Goal: Transaction & Acquisition: Obtain resource

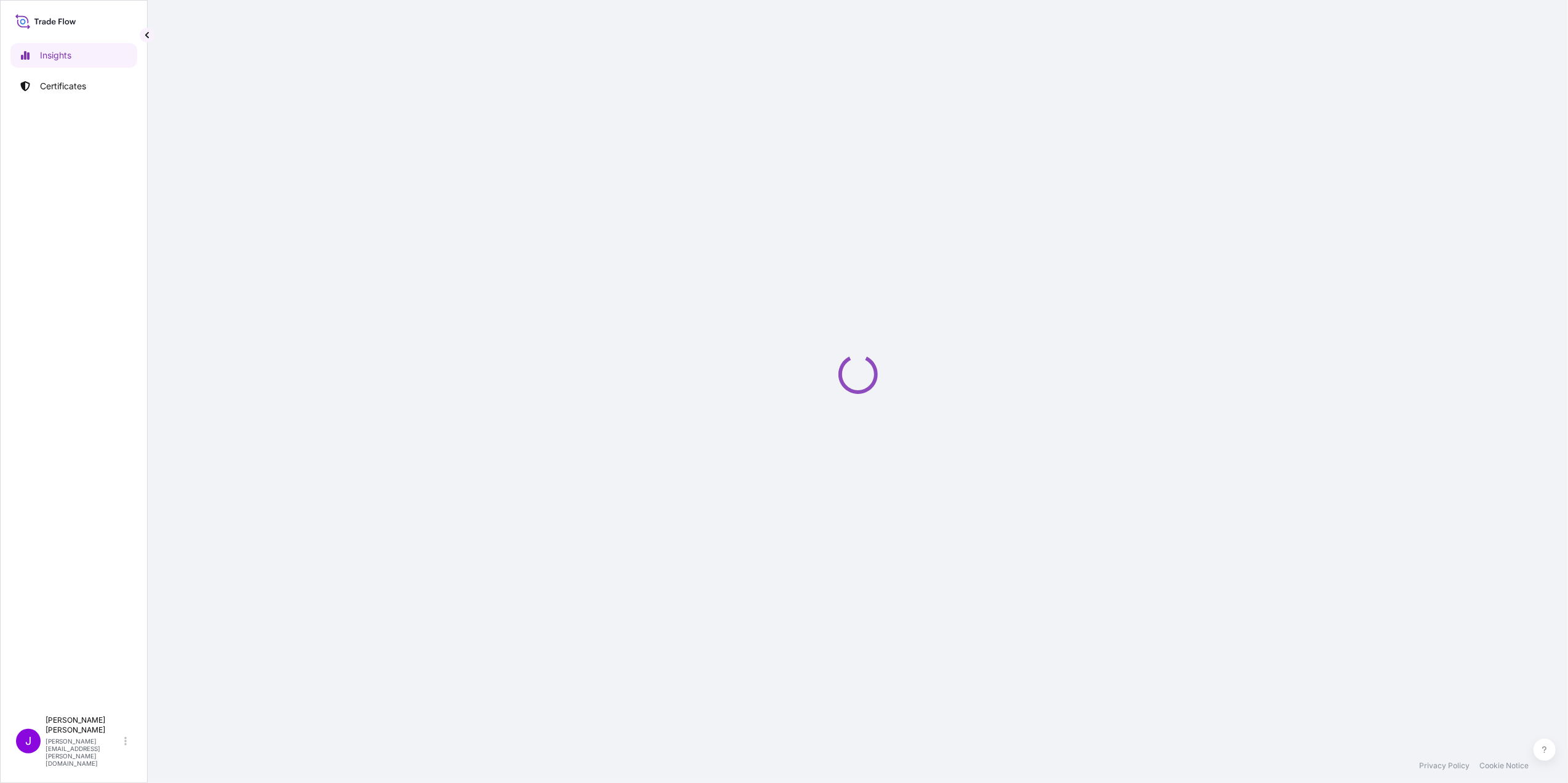
select select "2025"
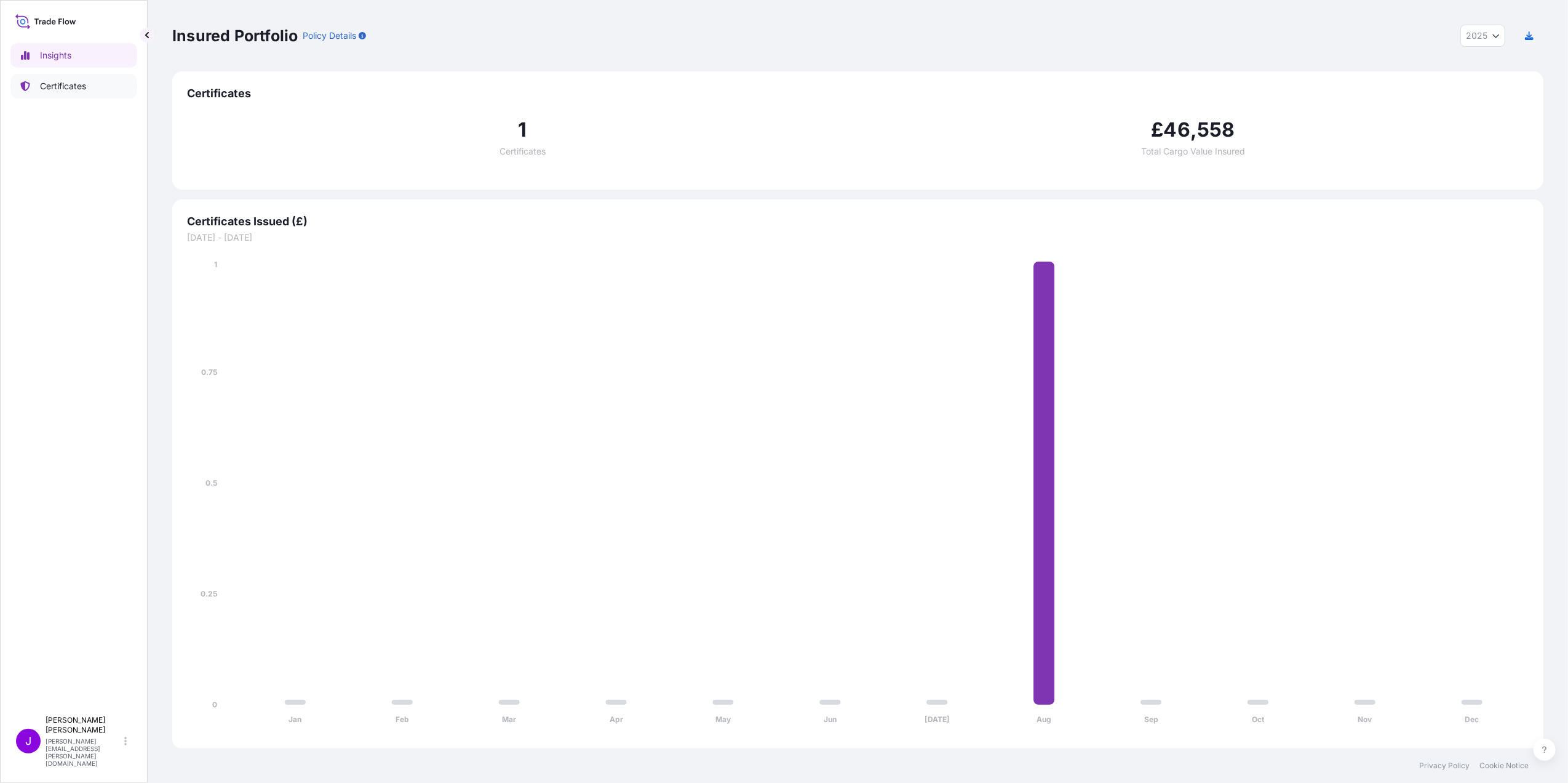
click at [59, 85] on p "Certificates" at bounding box center [63, 86] width 46 height 13
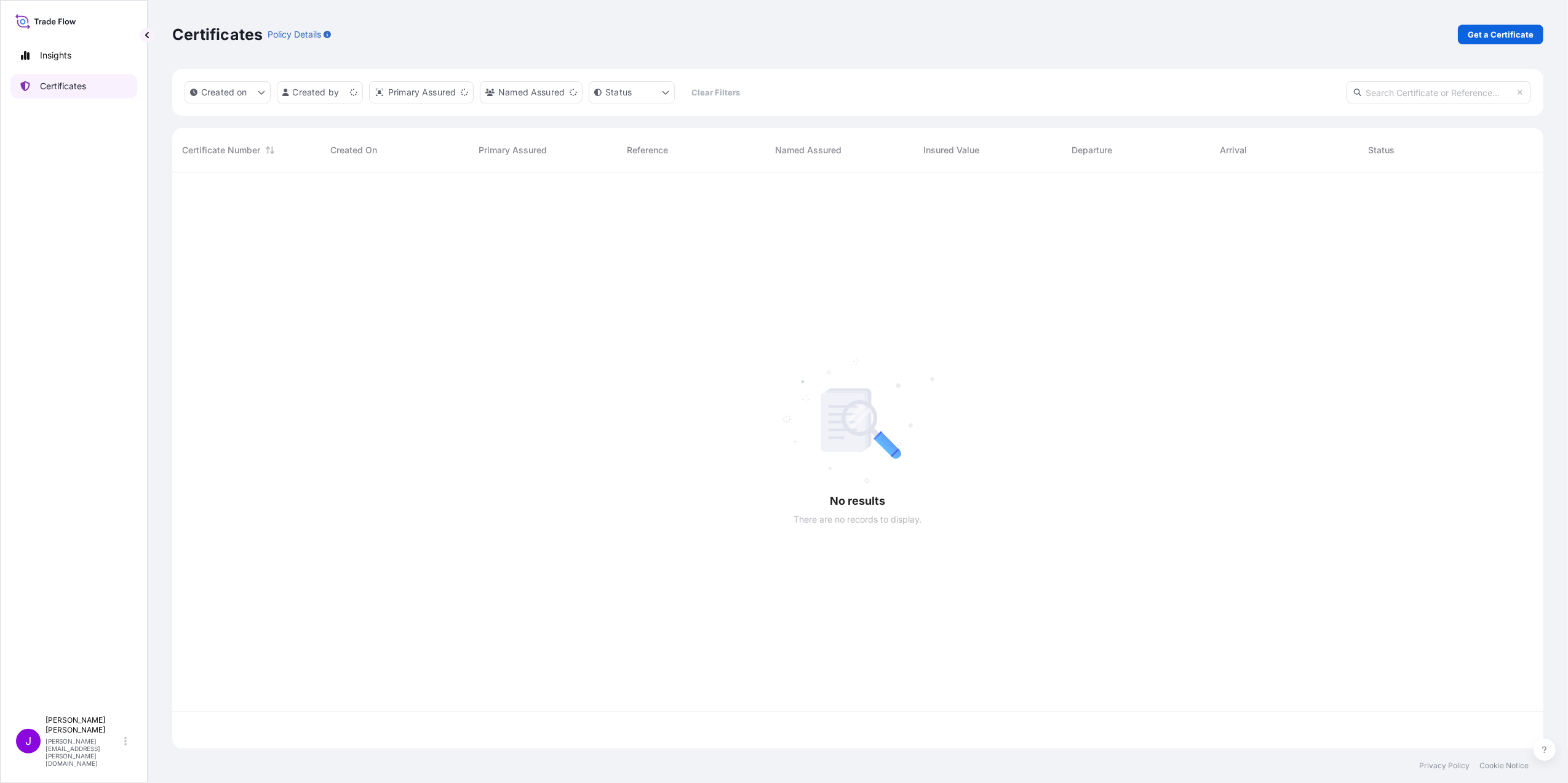
scroll to position [570, 1359]
click at [1504, 42] on link "Get a Certificate" at bounding box center [1501, 34] width 85 height 20
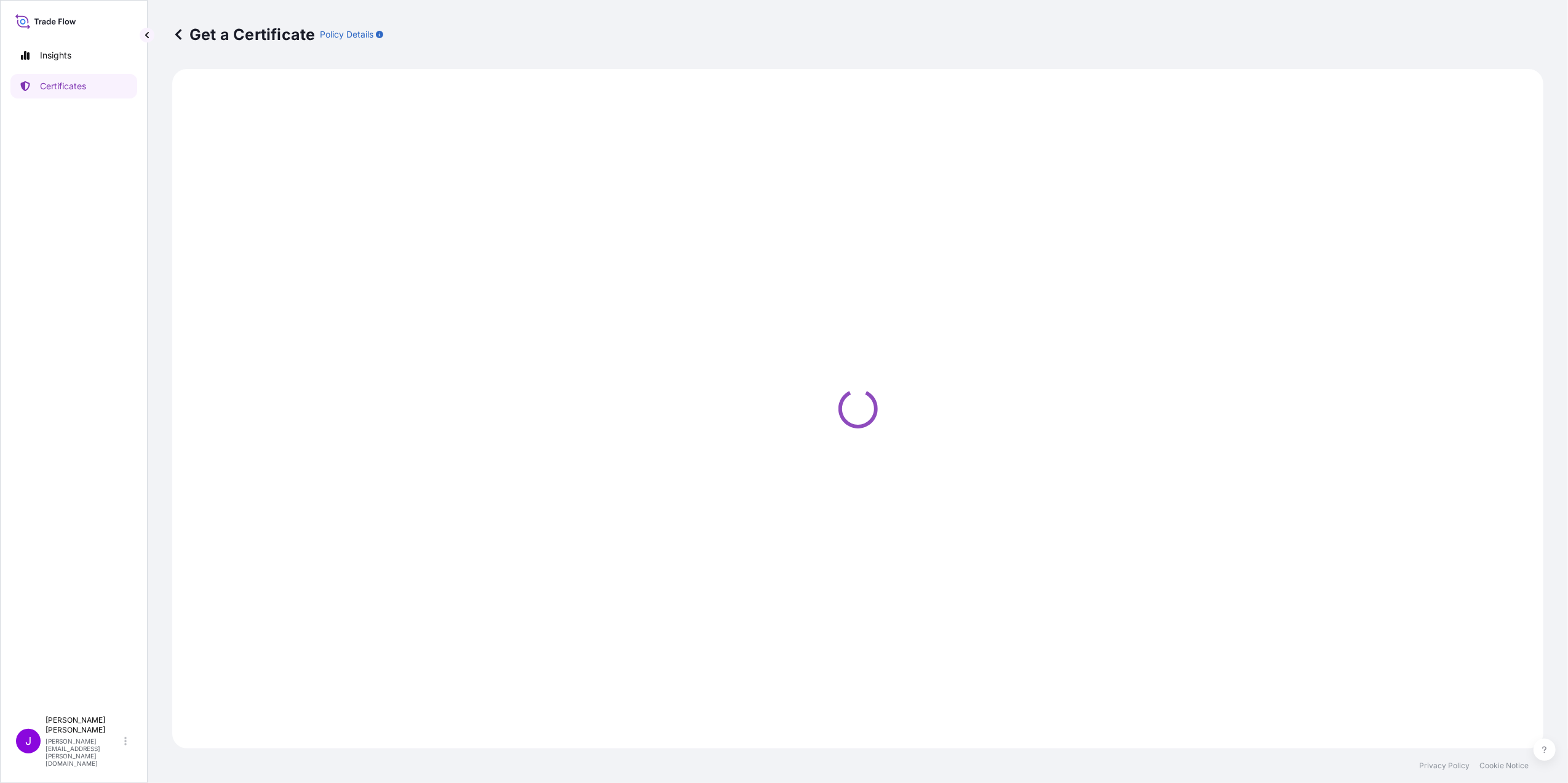
select select "Ocean Vessel"
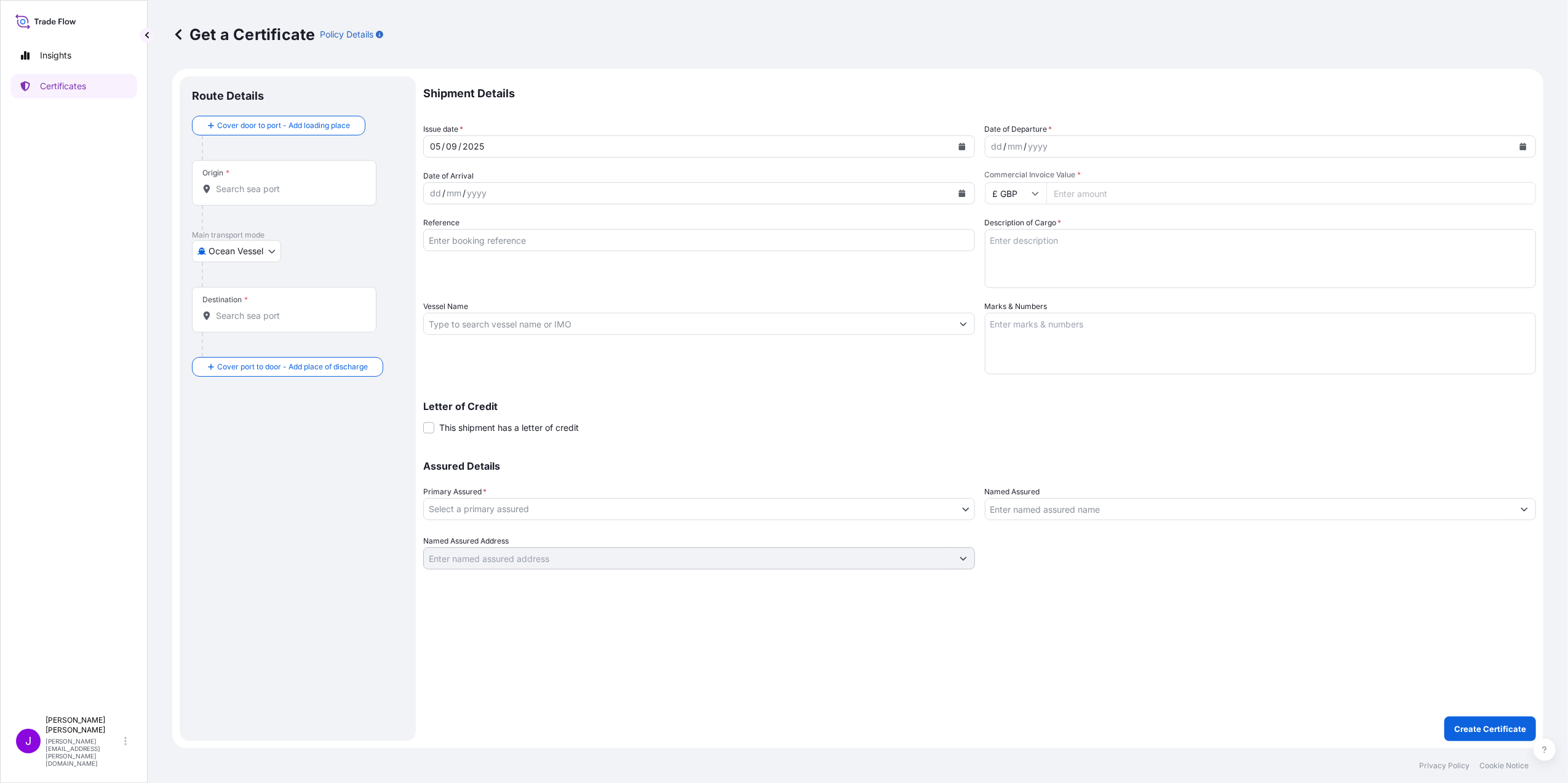
click at [281, 190] on input "Origin *" at bounding box center [288, 189] width 145 height 13
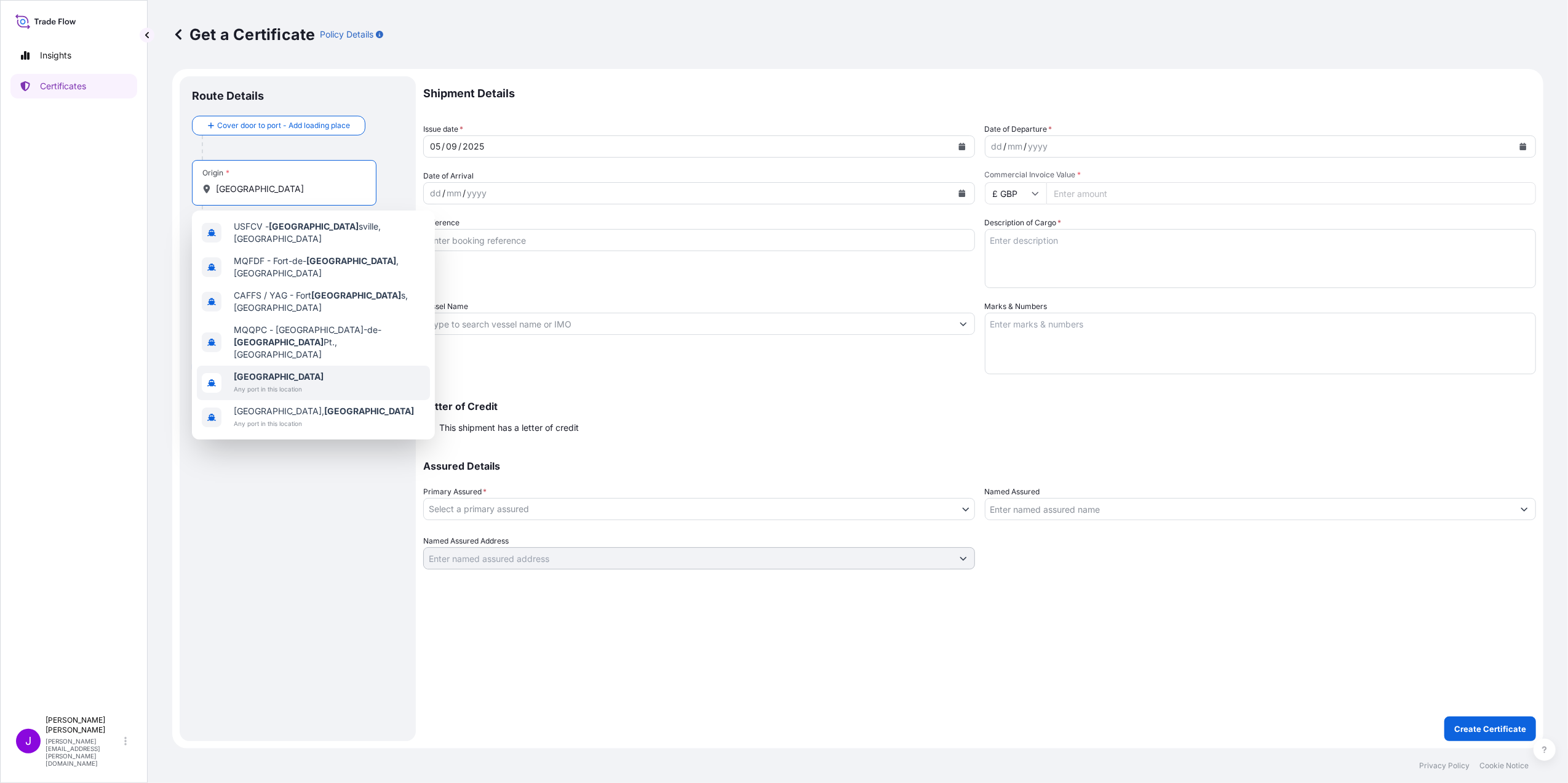
click at [255, 371] on b "[GEOGRAPHIC_DATA]" at bounding box center [278, 377] width 90 height 10
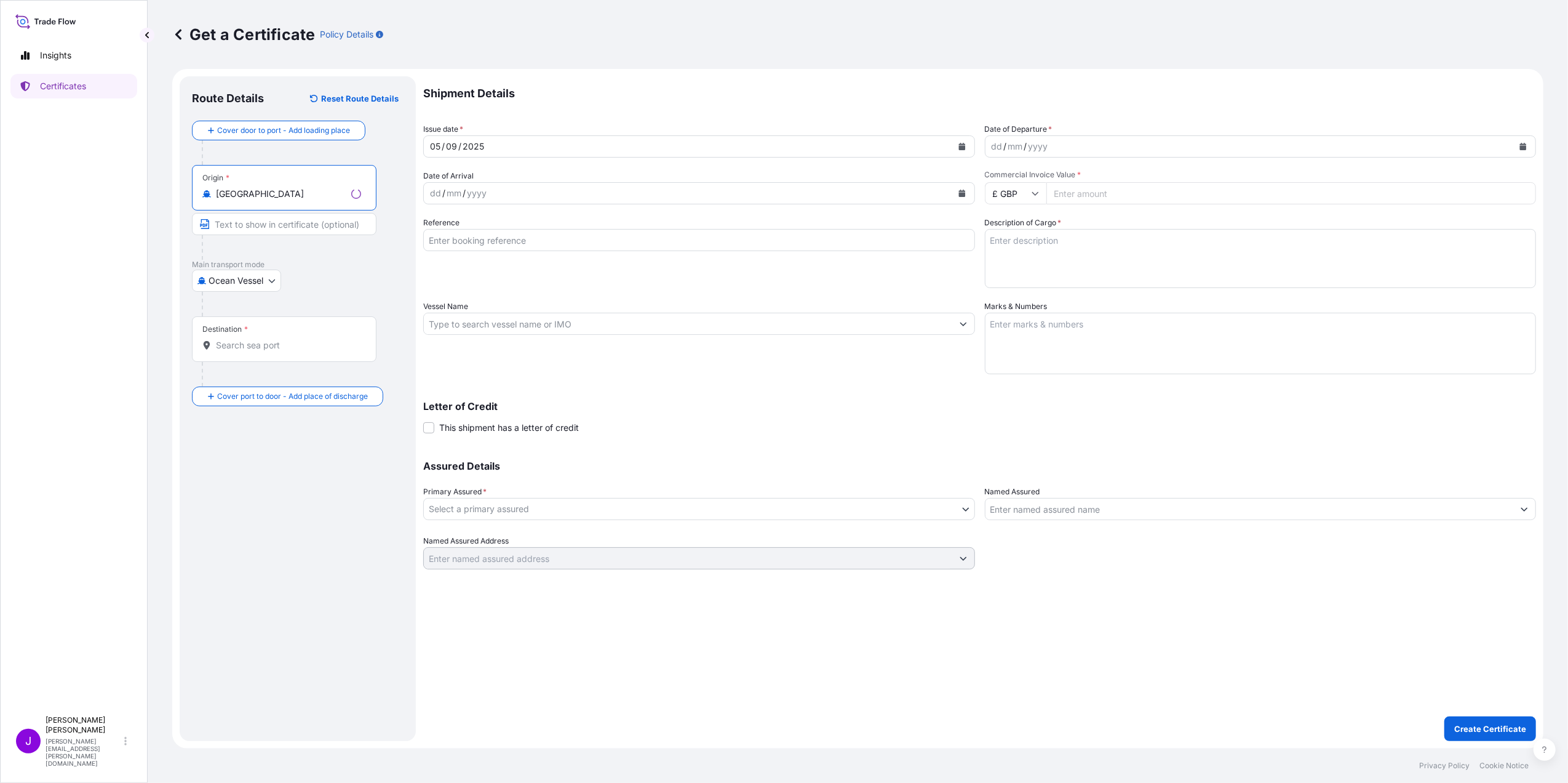
type input "[GEOGRAPHIC_DATA]"
click at [249, 340] on input "Destination *" at bounding box center [288, 345] width 145 height 13
click at [249, 394] on span "Any port in this location" at bounding box center [278, 396] width 90 height 13
type input "[GEOGRAPHIC_DATA]"
click at [1528, 145] on button "Calendar" at bounding box center [1523, 146] width 20 height 20
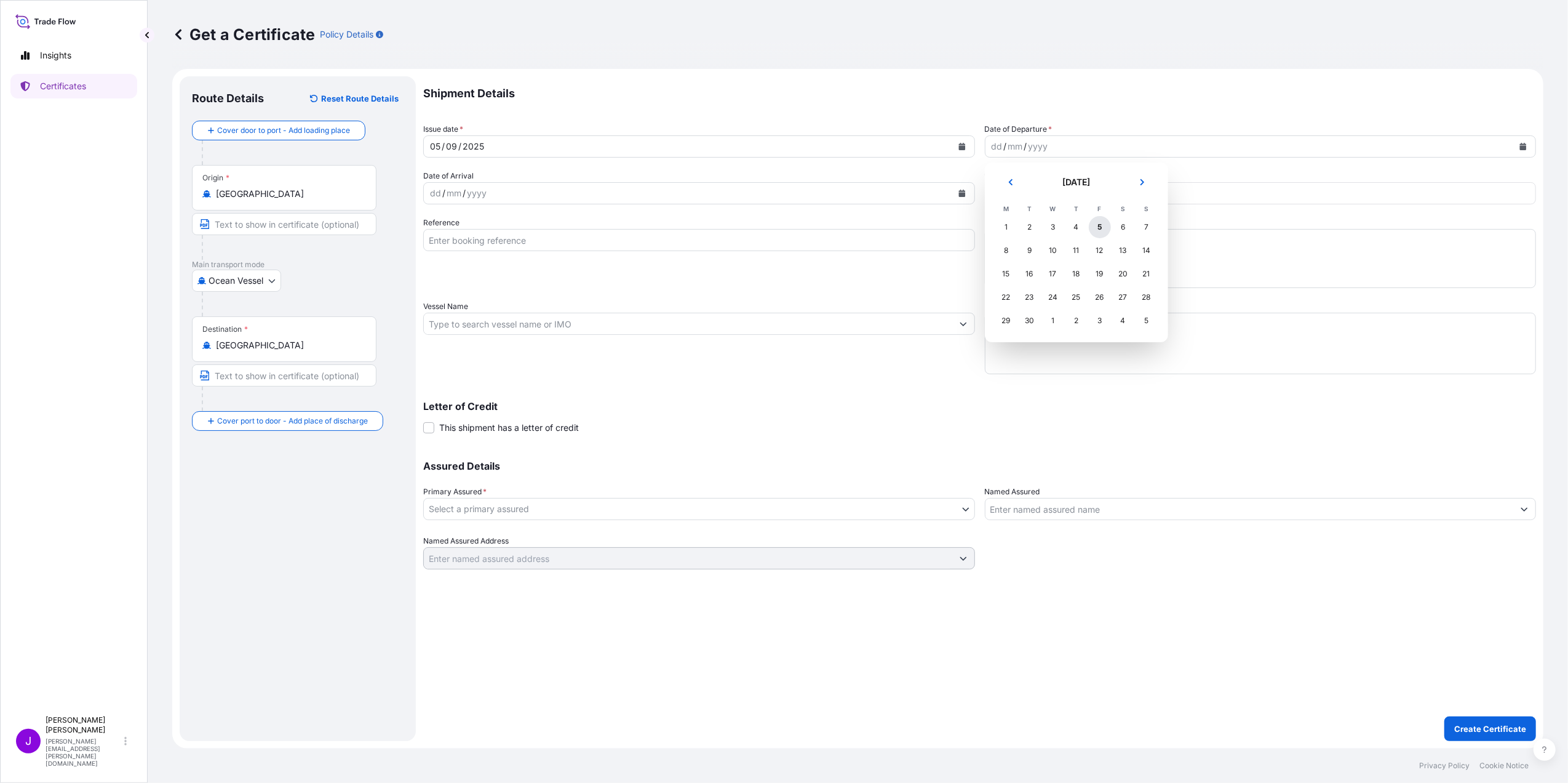
click at [1096, 227] on div "5" at bounding box center [1100, 227] width 22 height 22
click at [1130, 188] on input "Commercial Invoice Value *" at bounding box center [1292, 194] width 491 height 22
type input "1000"
click at [1063, 245] on textarea "Description of Cargo *" at bounding box center [1260, 259] width 552 height 59
type textarea "test"
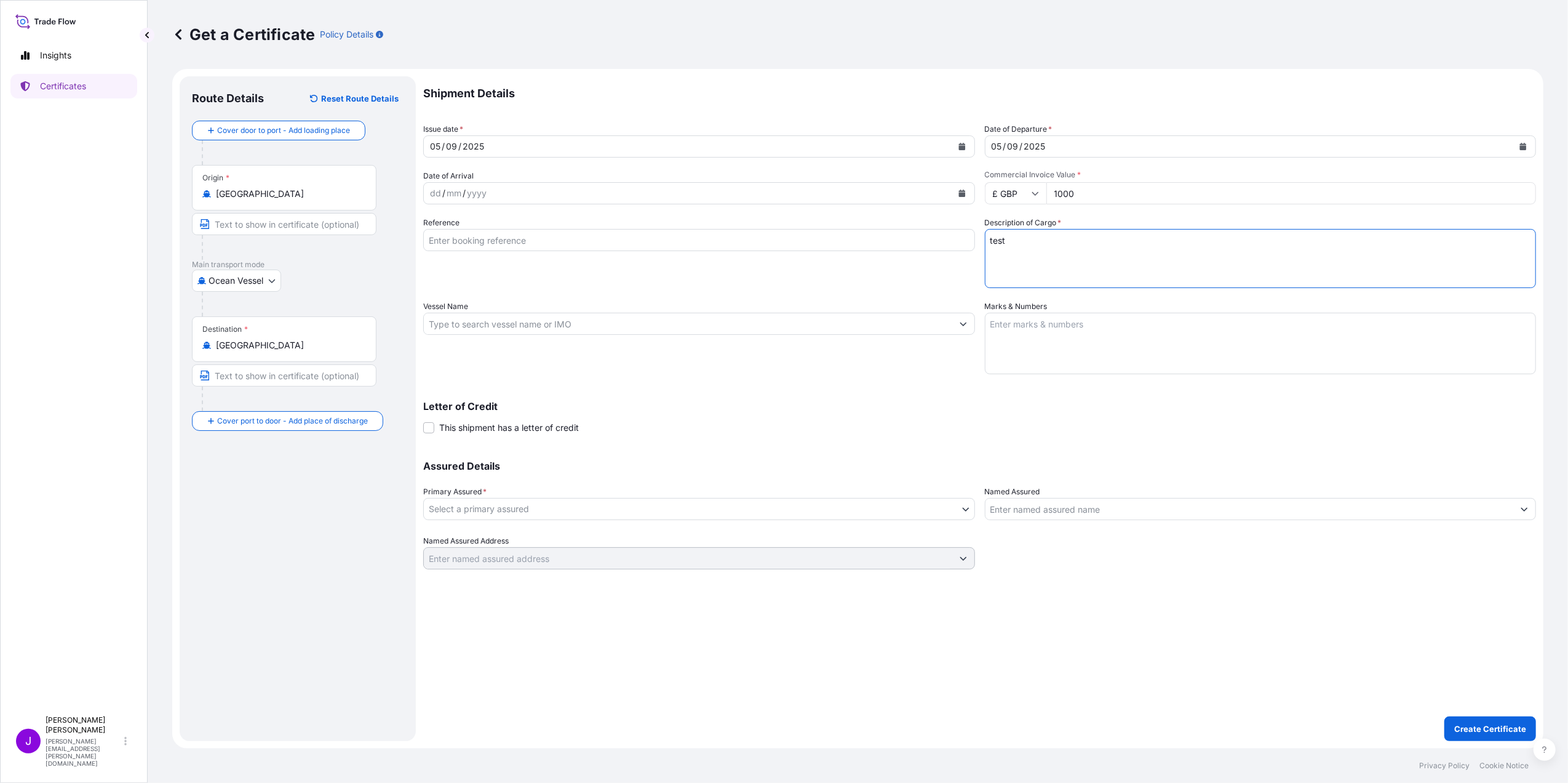
click at [954, 515] on body "Insights Certificates J [PERSON_NAME] [PERSON_NAME][EMAIL_ADDRESS][PERSON_NAME]…" at bounding box center [784, 392] width 1568 height 783
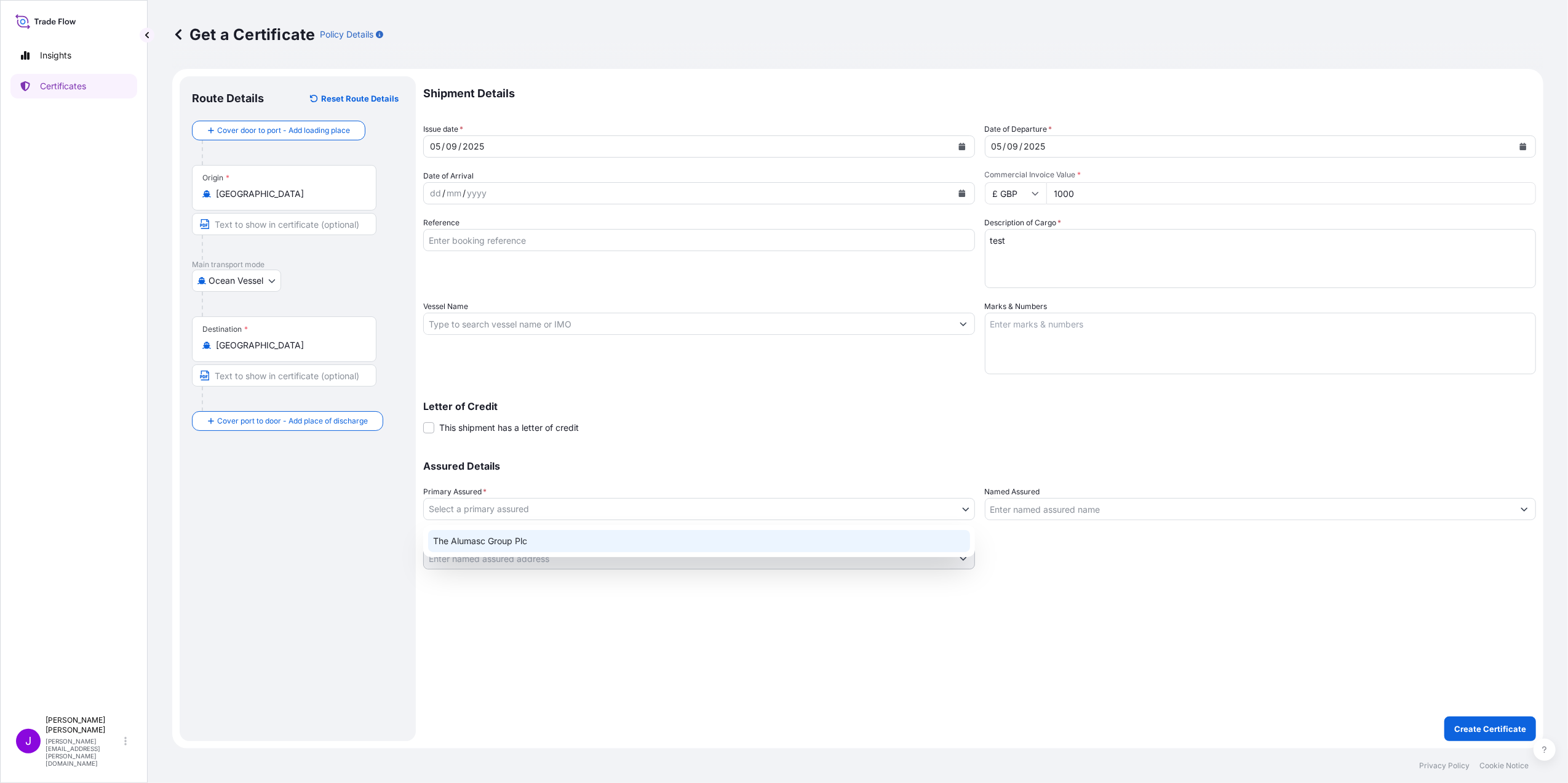
click at [754, 543] on div "The Alumasc Group Plc" at bounding box center [699, 541] width 542 height 22
select select "31430"
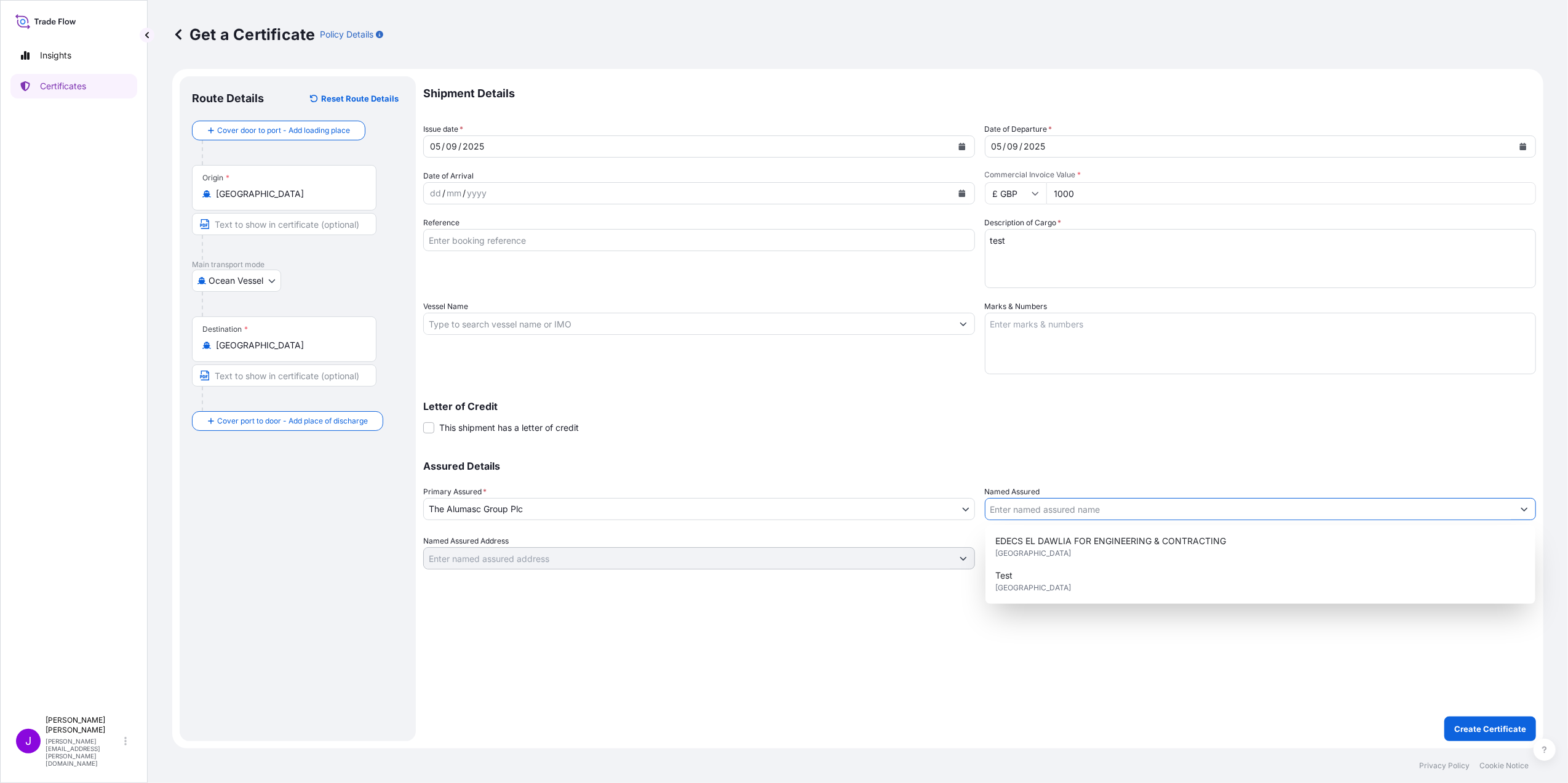
click at [1051, 502] on input "Named Assured" at bounding box center [1249, 509] width 528 height 22
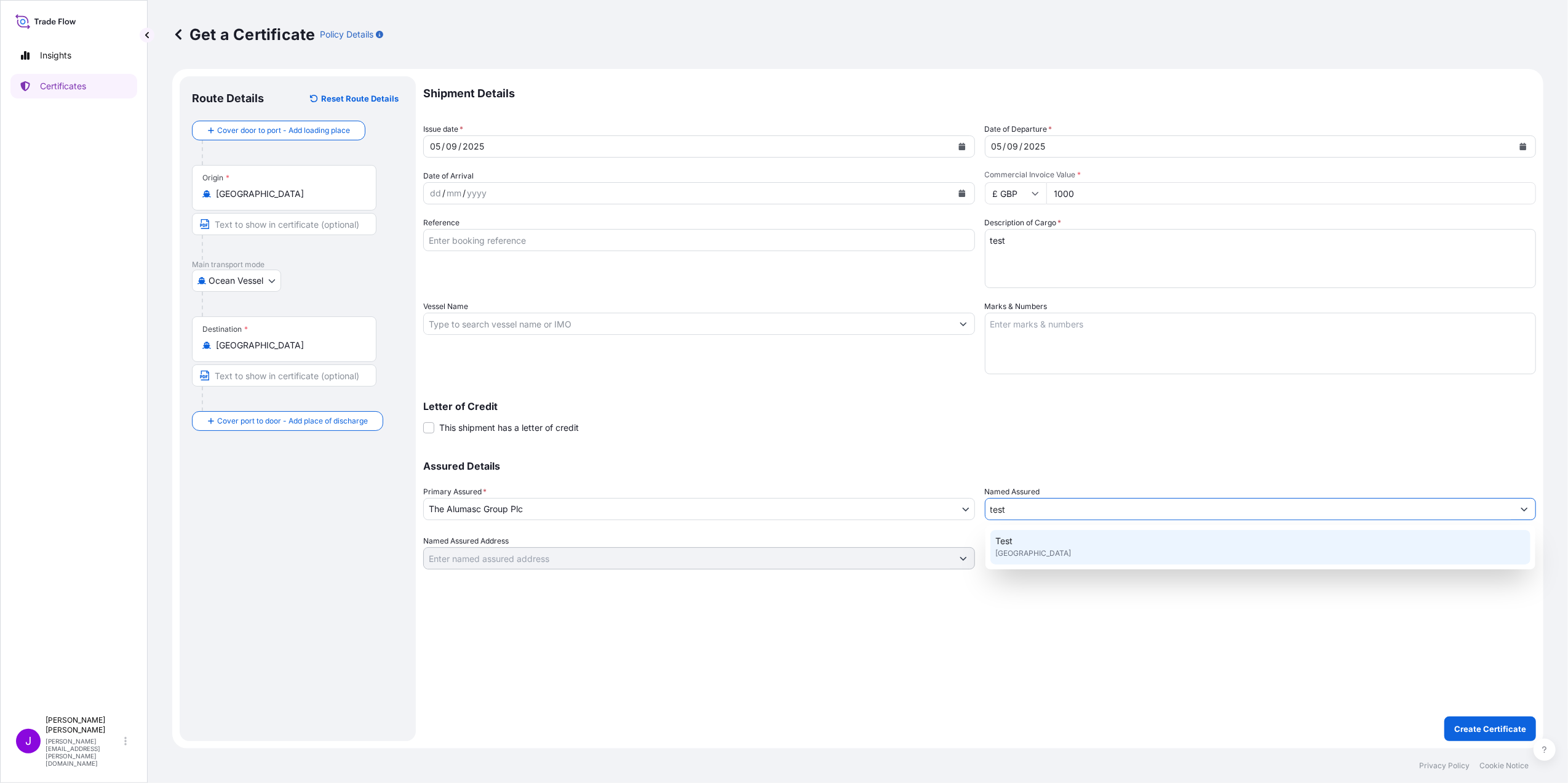
click at [1177, 546] on div "Test [GEOGRAPHIC_DATA]" at bounding box center [1260, 547] width 540 height 34
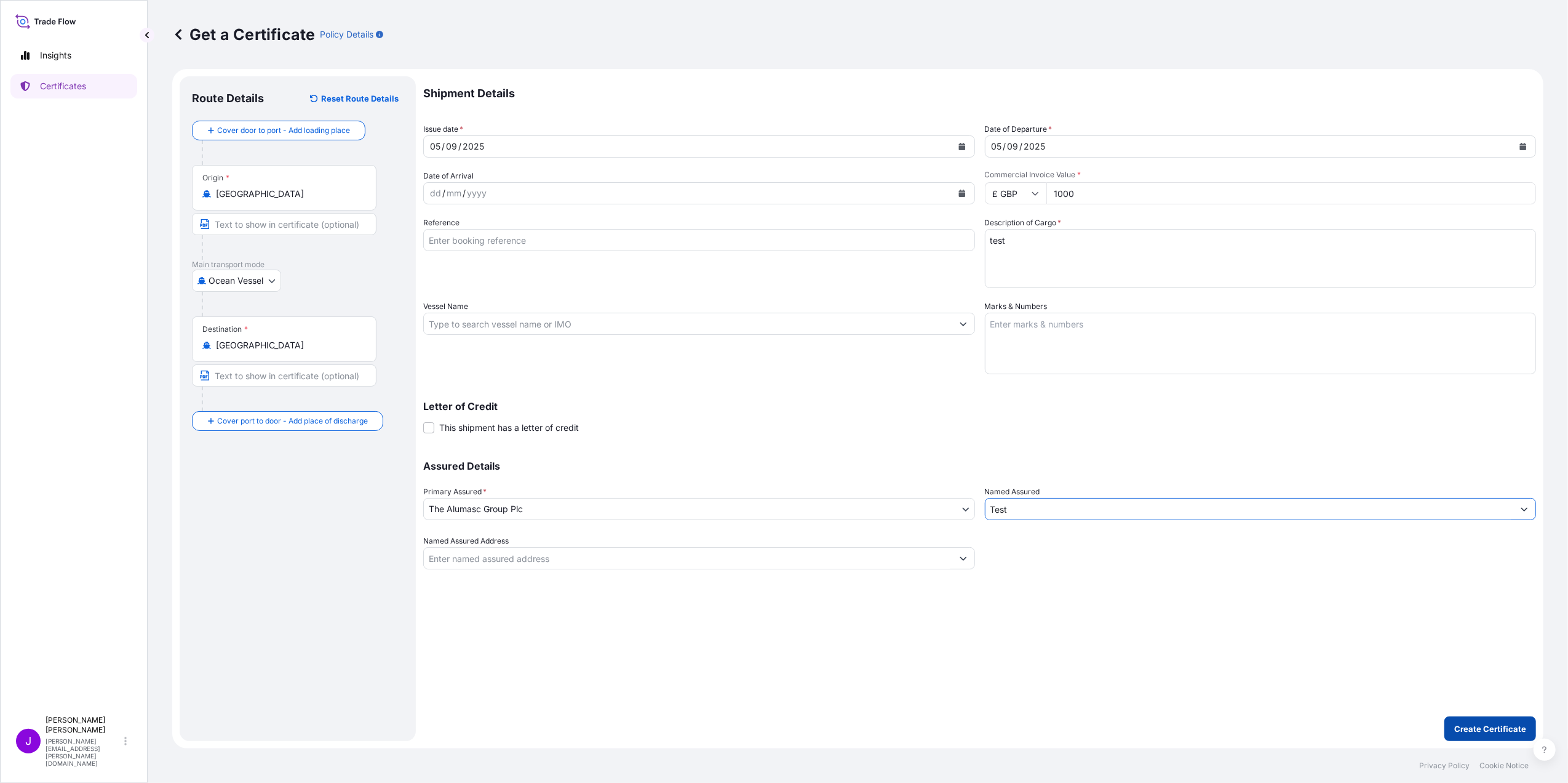
type input "Test"
click at [1474, 730] on p "Create Certificate" at bounding box center [1490, 729] width 72 height 13
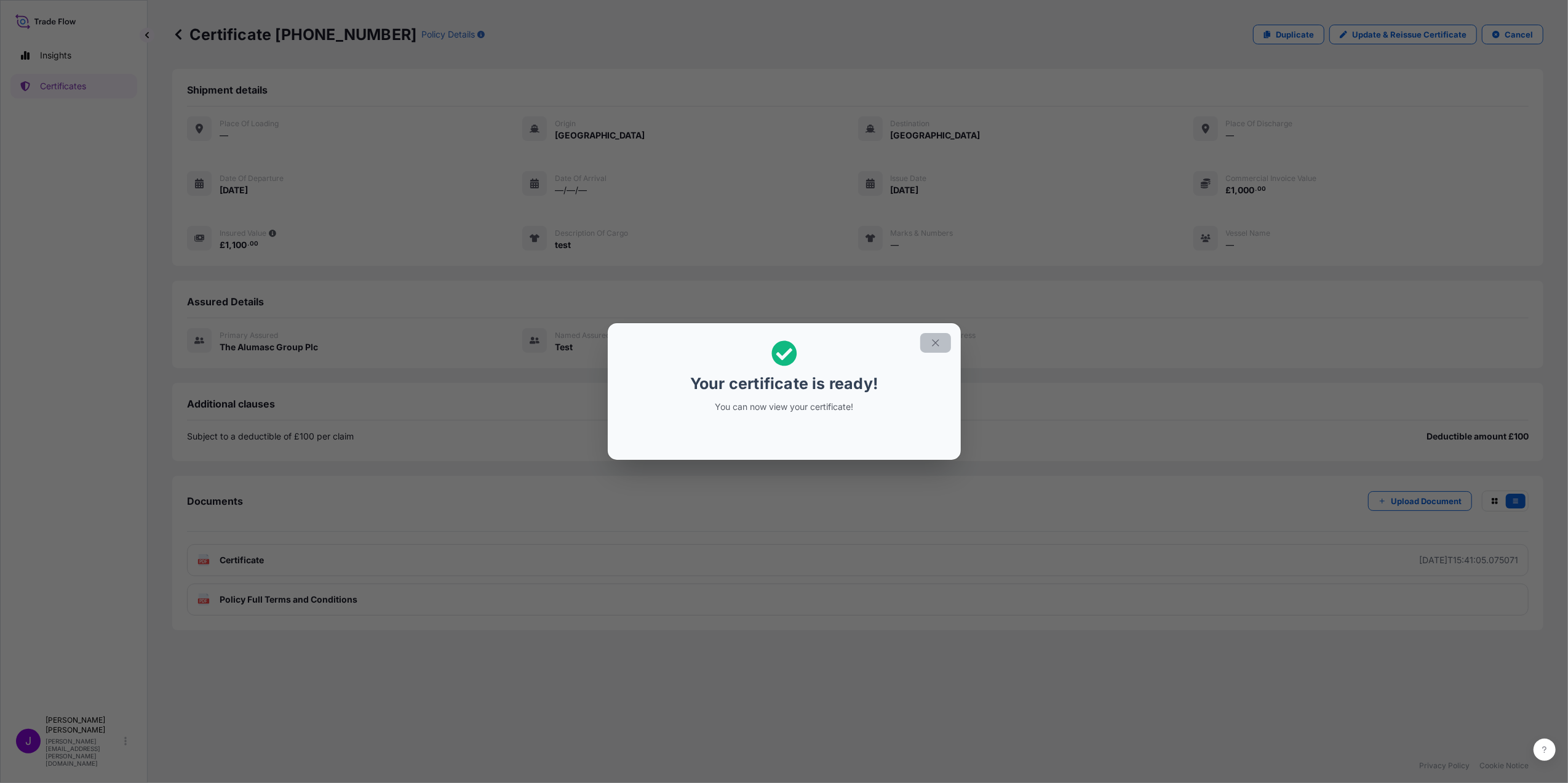
click at [933, 339] on icon "button" at bounding box center [935, 343] width 11 height 11
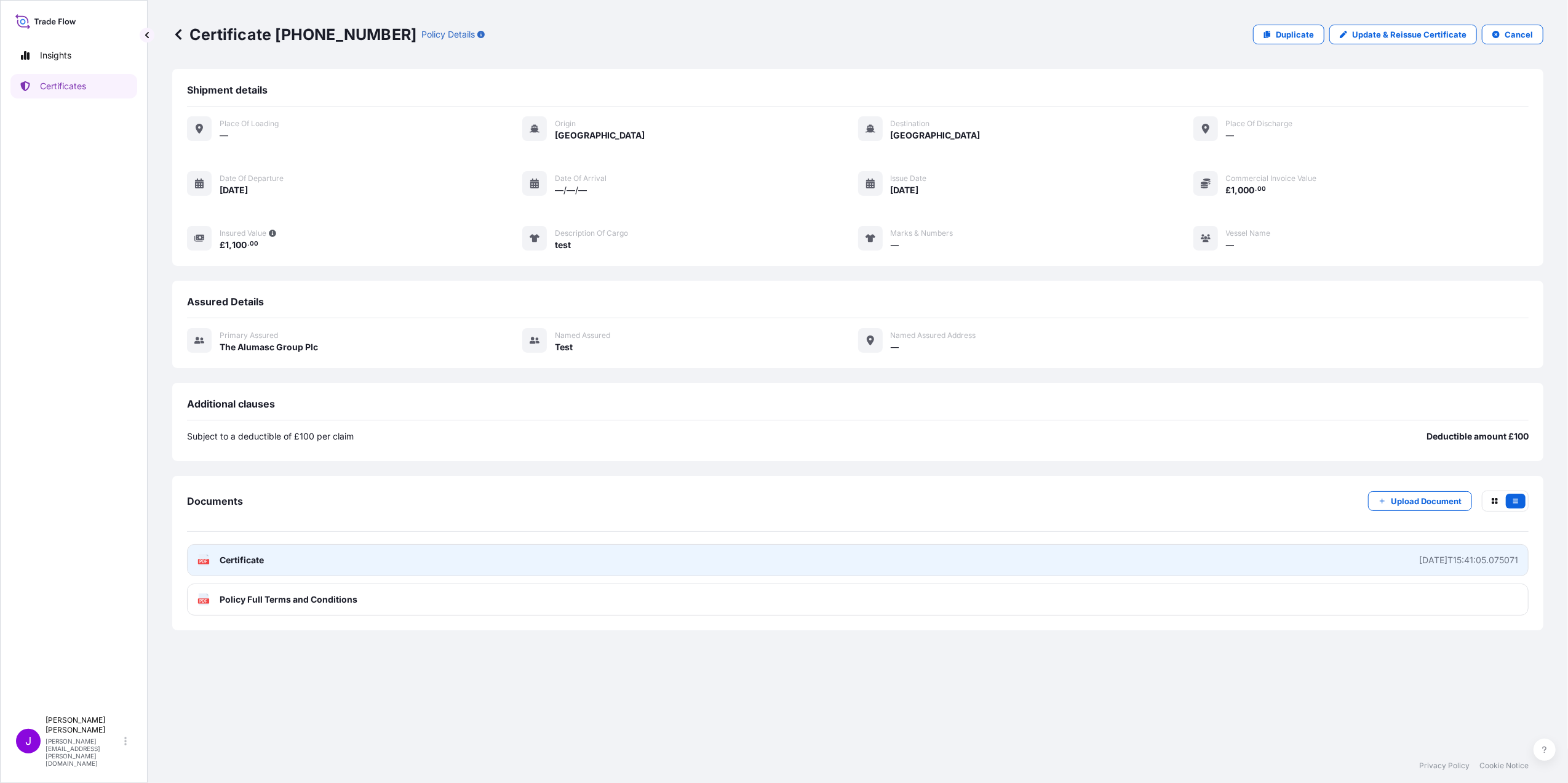
click at [249, 564] on span "Certificate" at bounding box center [242, 560] width 44 height 13
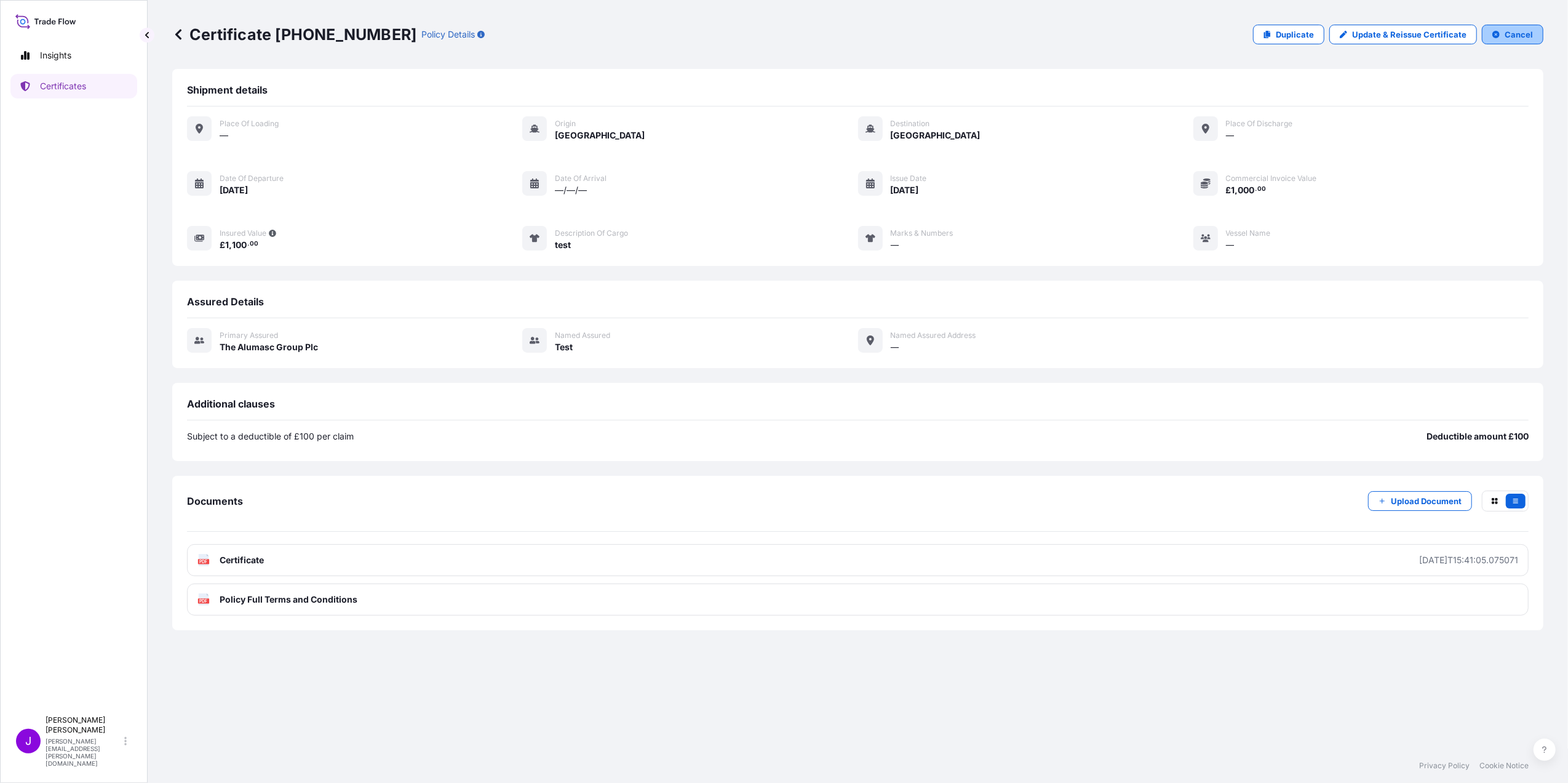
click at [1501, 31] on button "Cancel" at bounding box center [1512, 34] width 62 height 20
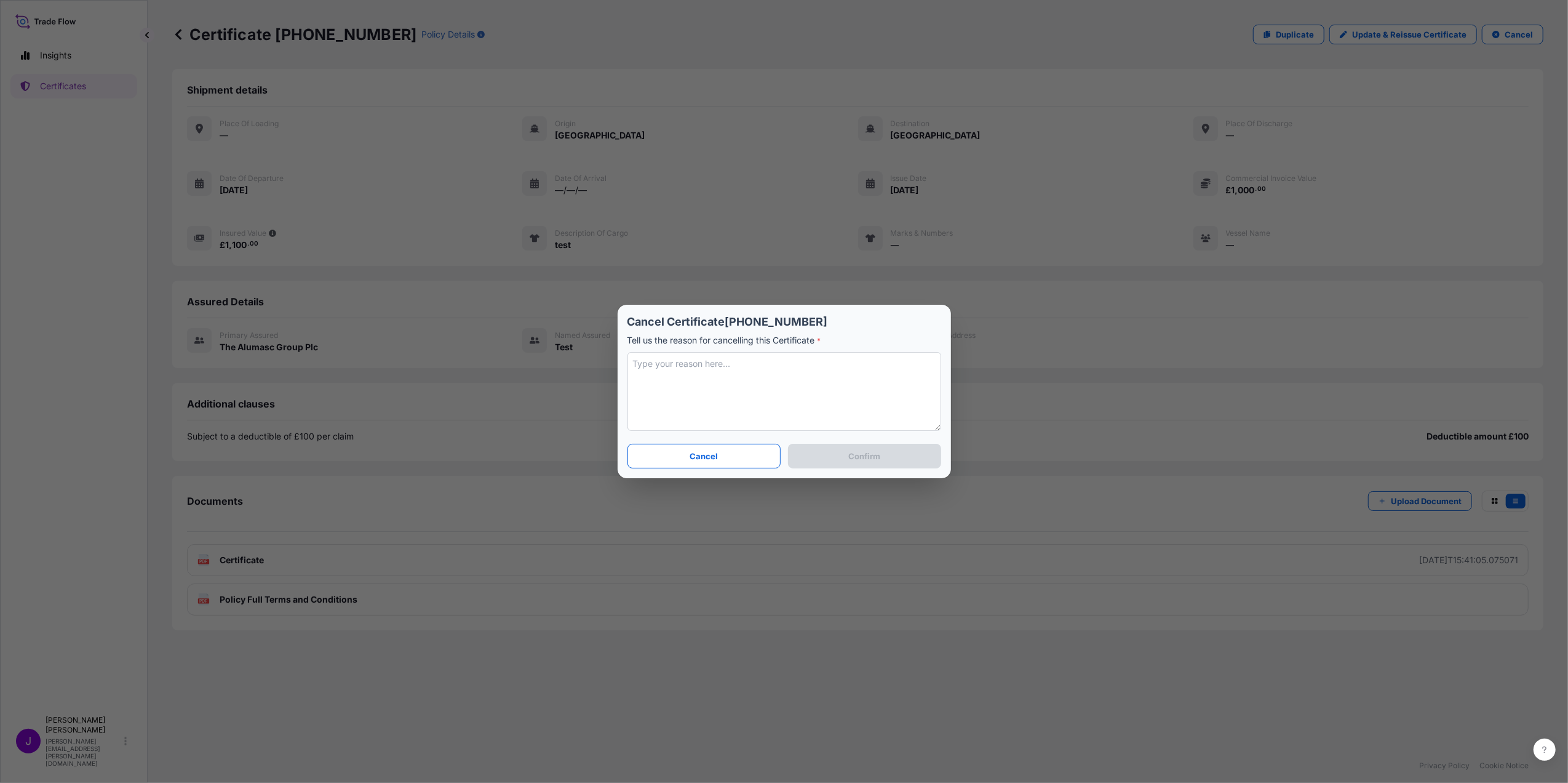
click at [691, 377] on textarea at bounding box center [784, 392] width 313 height 79
type textarea "test"
click at [863, 459] on p "Confirm" at bounding box center [864, 456] width 32 height 13
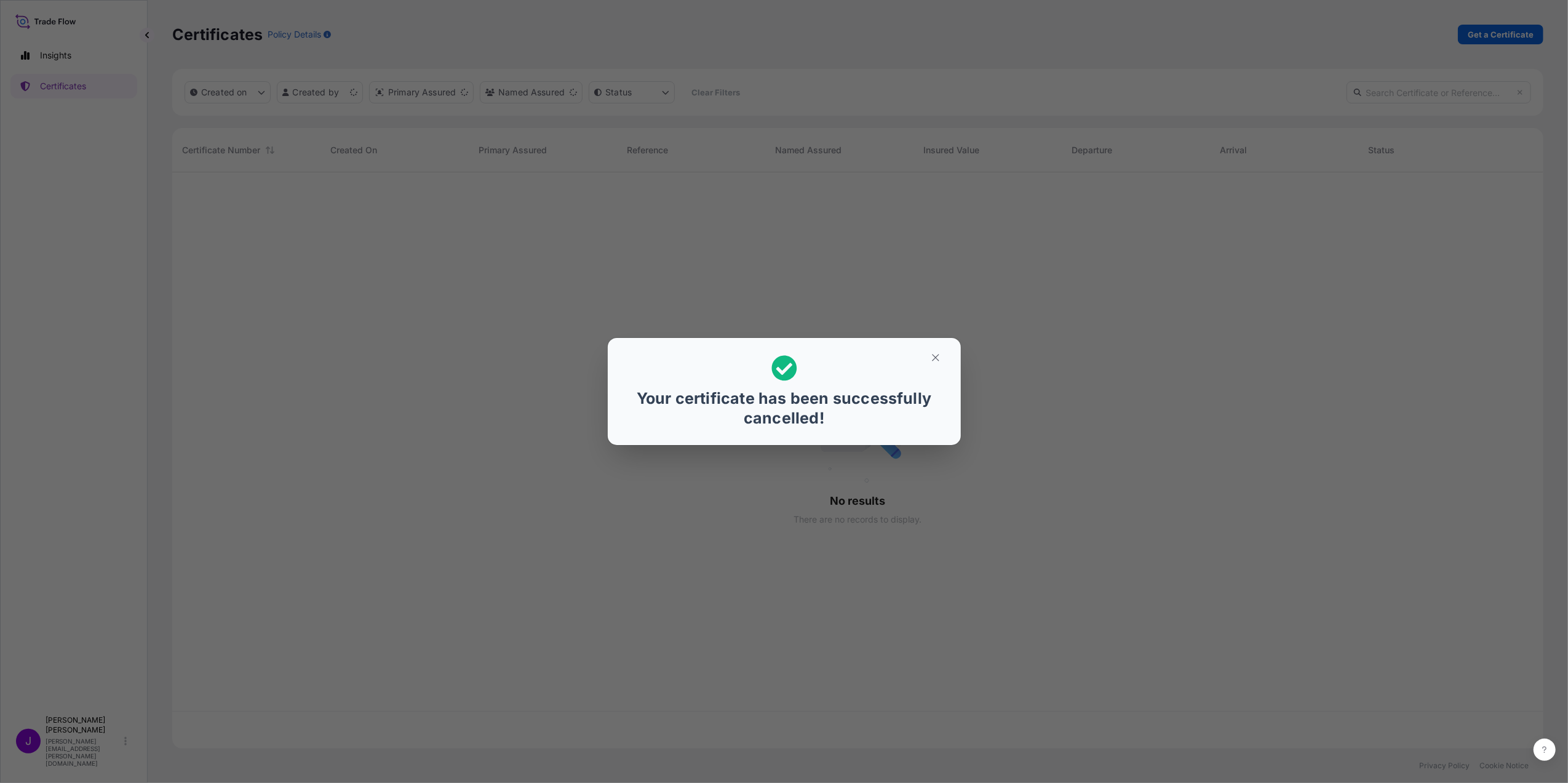
scroll to position [570, 1359]
click at [935, 357] on icon "button" at bounding box center [935, 357] width 7 height 7
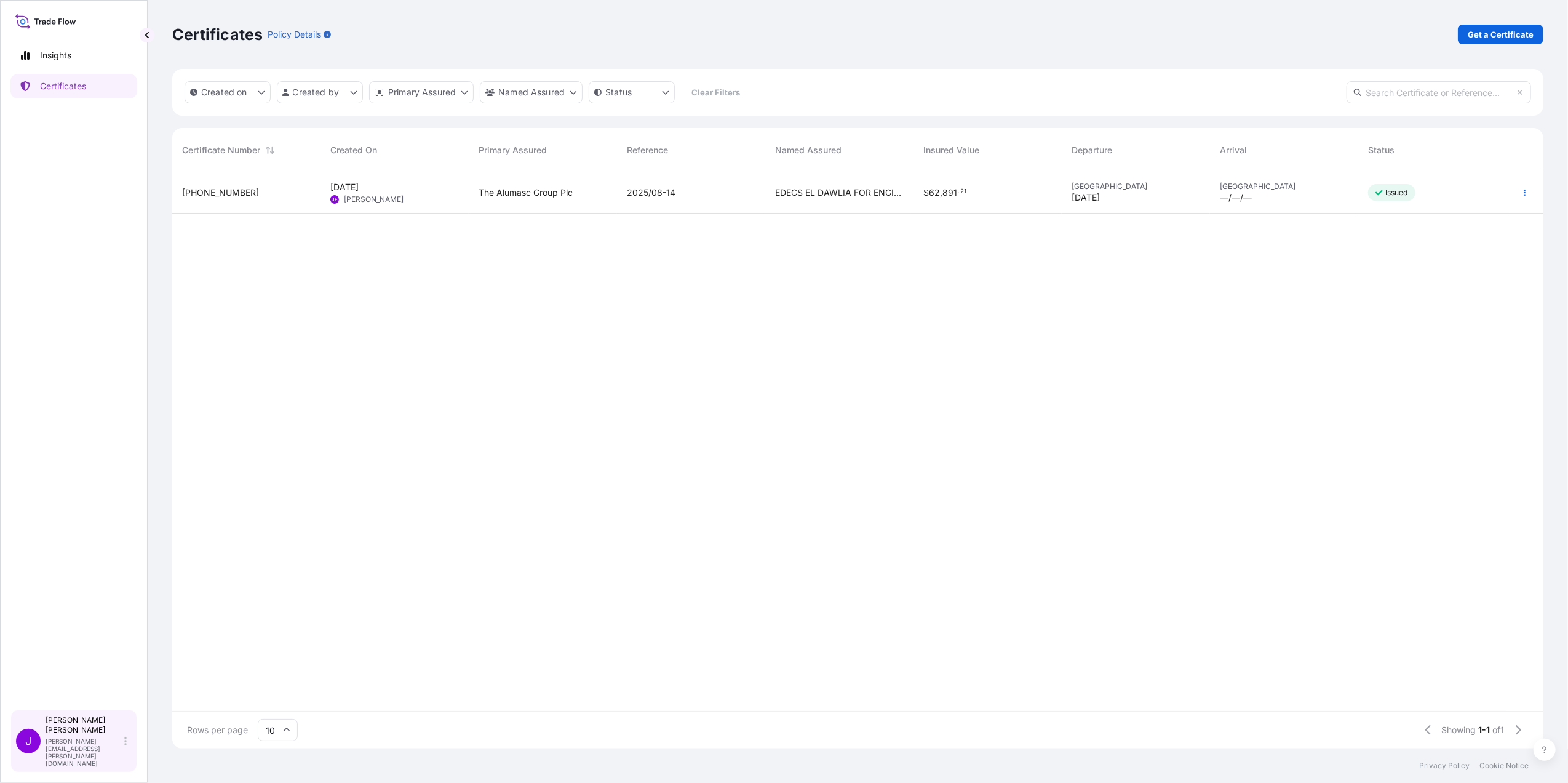
click at [131, 752] on div "J [PERSON_NAME] [PERSON_NAME][EMAIL_ADDRESS][PERSON_NAME][DOMAIN_NAME]" at bounding box center [73, 741] width 127 height 63
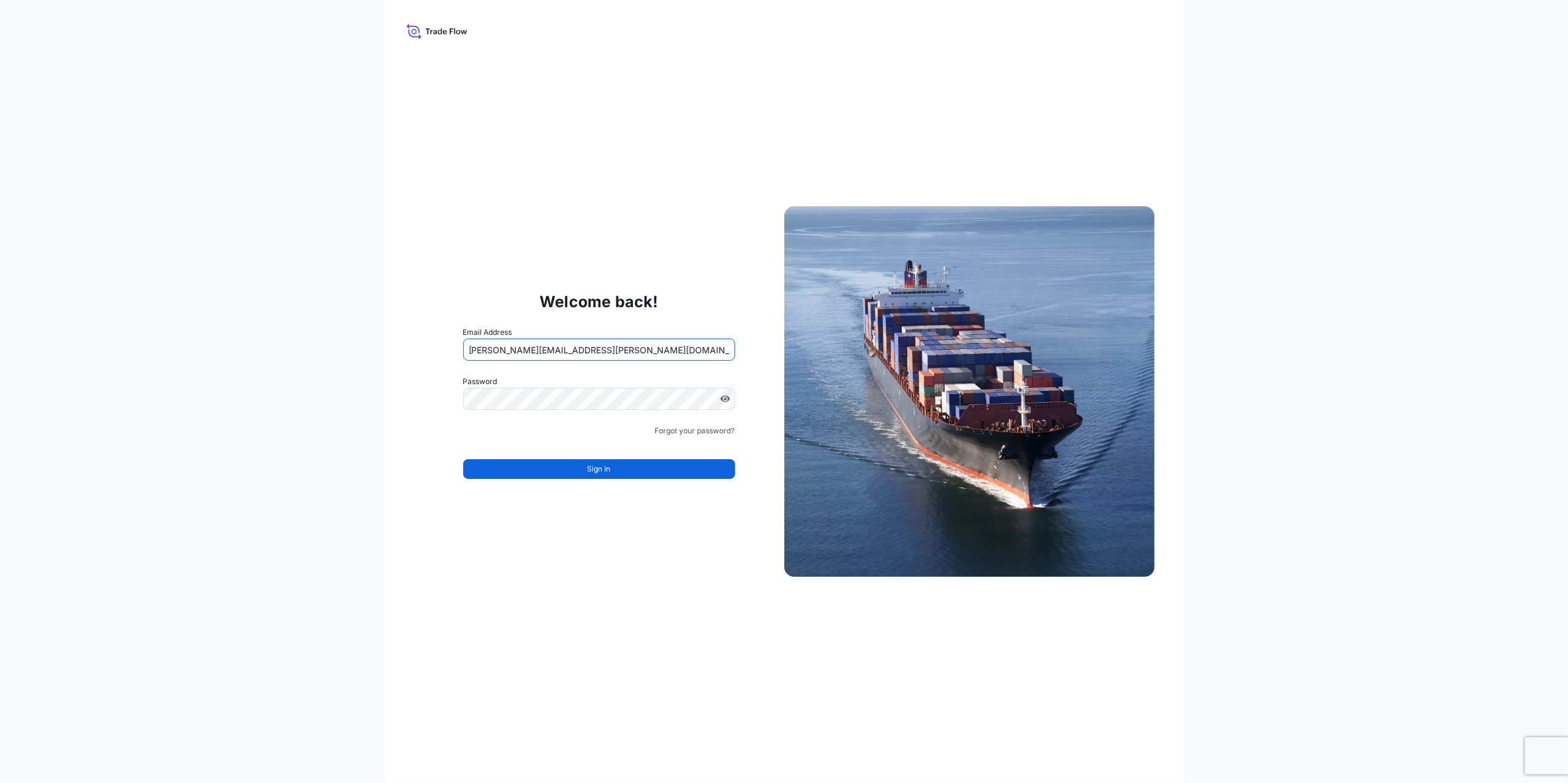
drag, startPoint x: 553, startPoint y: 351, endPoint x: 562, endPoint y: 351, distance: 9.0
click at [553, 351] on input "[PERSON_NAME][EMAIL_ADDRESS][PERSON_NAME][DOMAIN_NAME]" at bounding box center [599, 350] width 272 height 22
click at [556, 352] on input "[PERSON_NAME][EMAIL_ADDRESS][PERSON_NAME][DOMAIN_NAME]" at bounding box center [599, 350] width 272 height 22
type input "[PERSON_NAME][EMAIL_ADDRESS][PERSON_NAME][DOMAIN_NAME]"
click at [554, 463] on button "Sign In" at bounding box center [599, 469] width 272 height 20
